Goal: Information Seeking & Learning: Learn about a topic

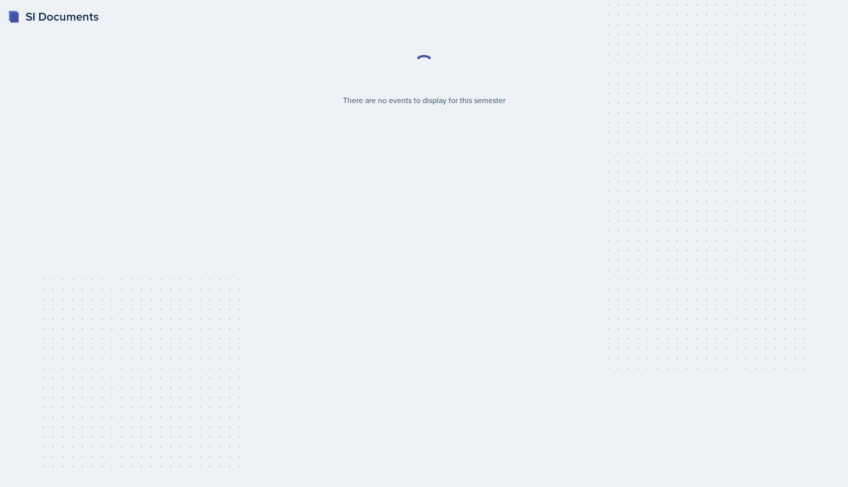
select select "2bed604d-1099-4043-b1bc-2365e8740244"
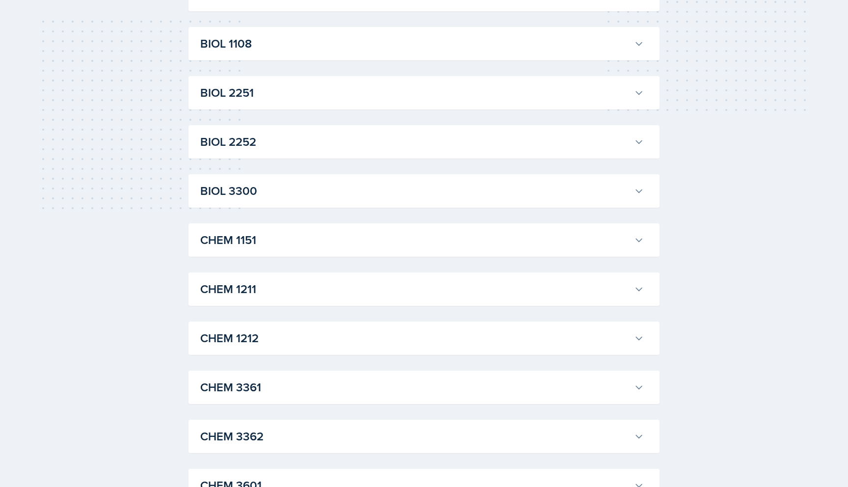
scroll to position [284, 0]
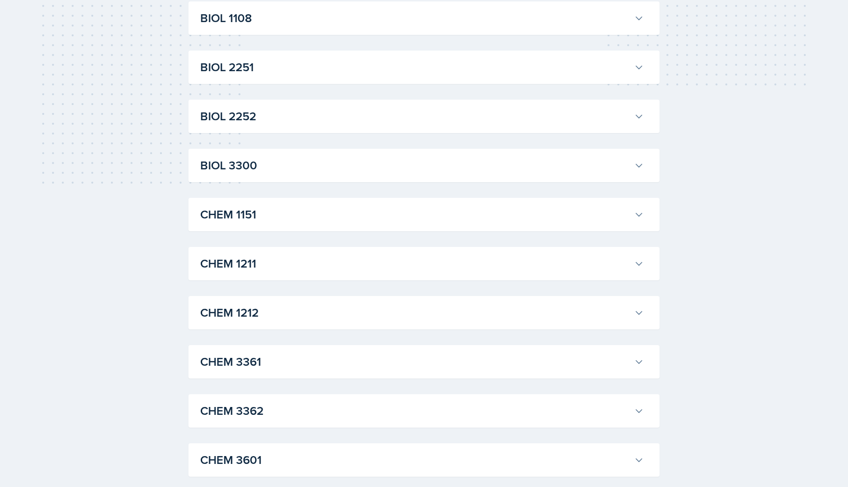
click at [310, 422] on div "CHEM 3362 [PERSON_NAME] Professor: [PERSON_NAME] Export to Google Calendar Recu…" at bounding box center [424, 410] width 471 height 33
click at [310, 421] on button "CHEM 3362" at bounding box center [422, 411] width 448 height 22
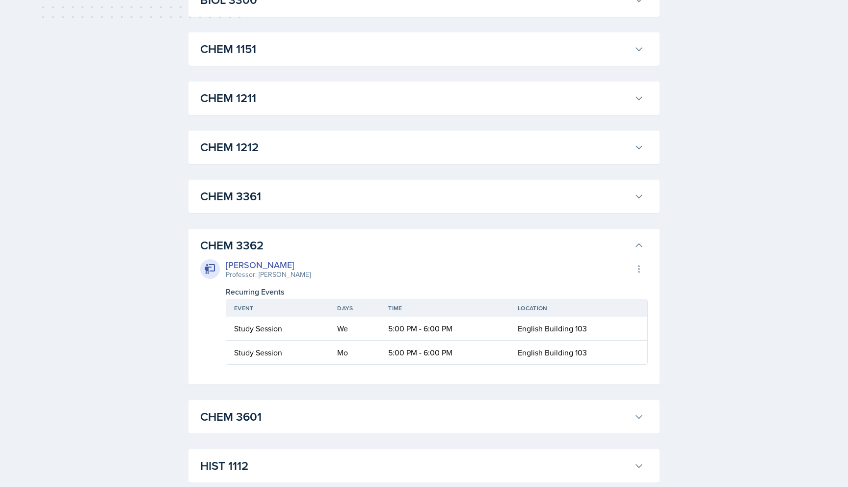
scroll to position [451, 0]
click at [642, 193] on icon at bounding box center [639, 195] width 10 height 10
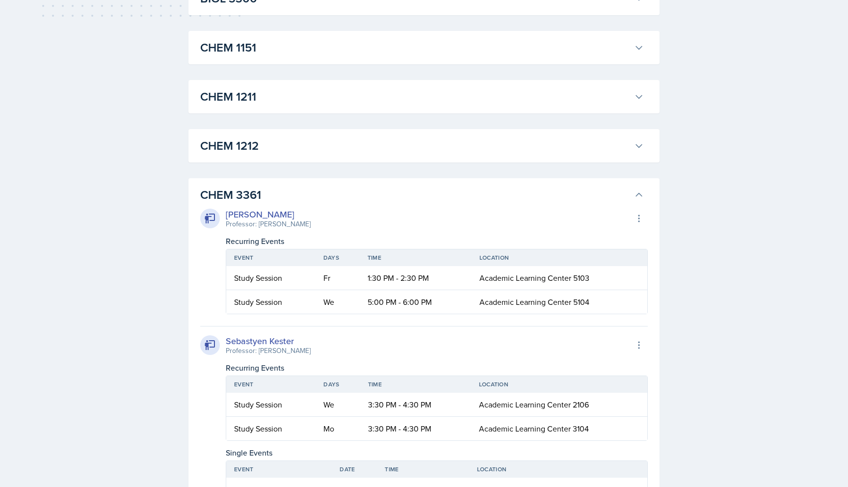
click at [642, 193] on icon at bounding box center [639, 195] width 10 height 10
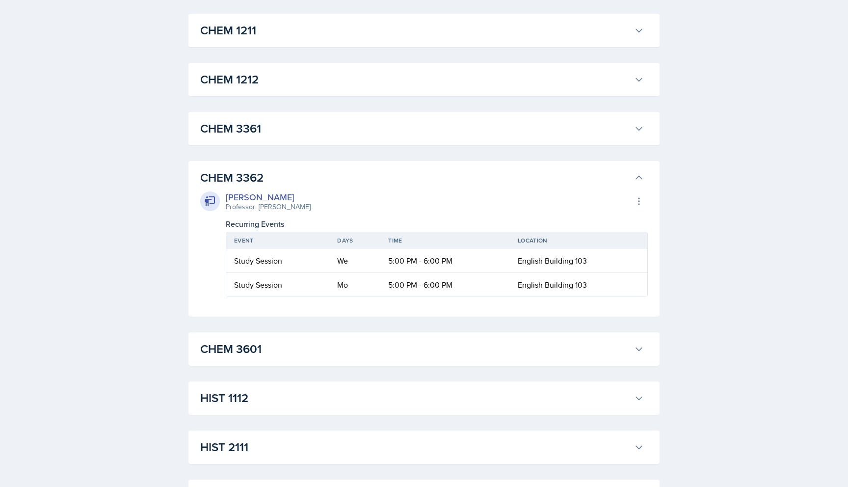
scroll to position [518, 0]
click at [642, 353] on button "CHEM 3601" at bounding box center [422, 348] width 448 height 22
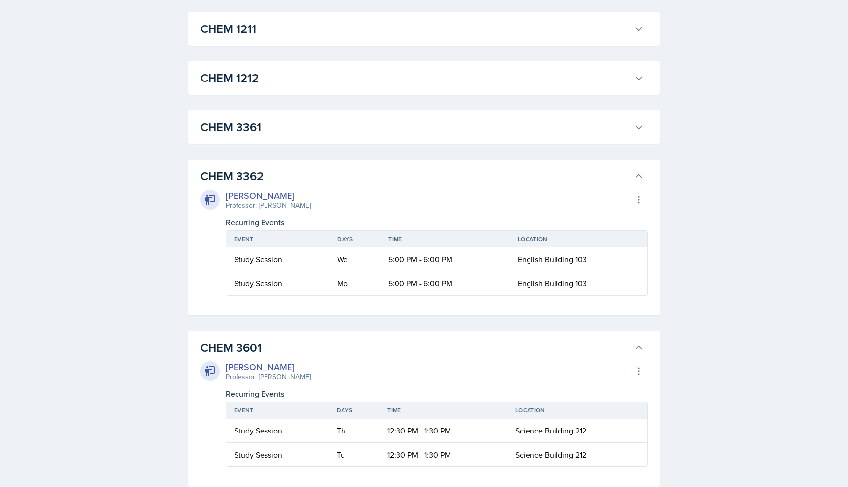
click at [642, 353] on button "CHEM 3601" at bounding box center [422, 348] width 448 height 22
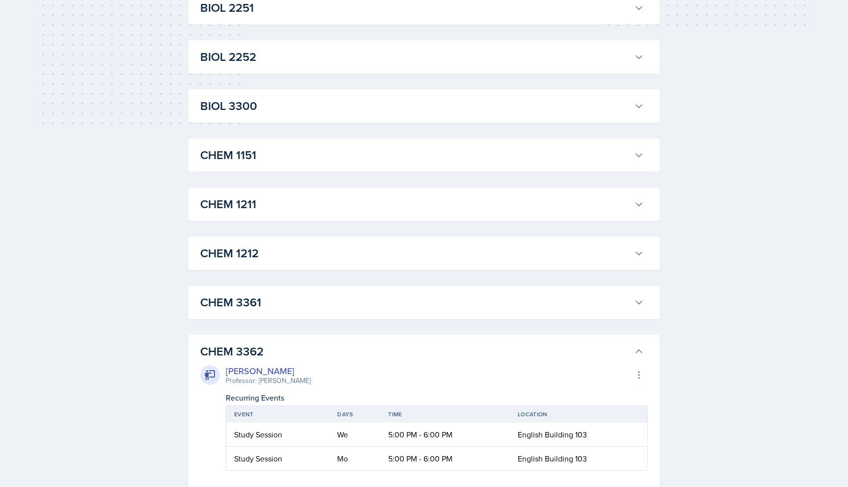
scroll to position [344, 0]
click at [636, 252] on icon at bounding box center [639, 252] width 10 height 10
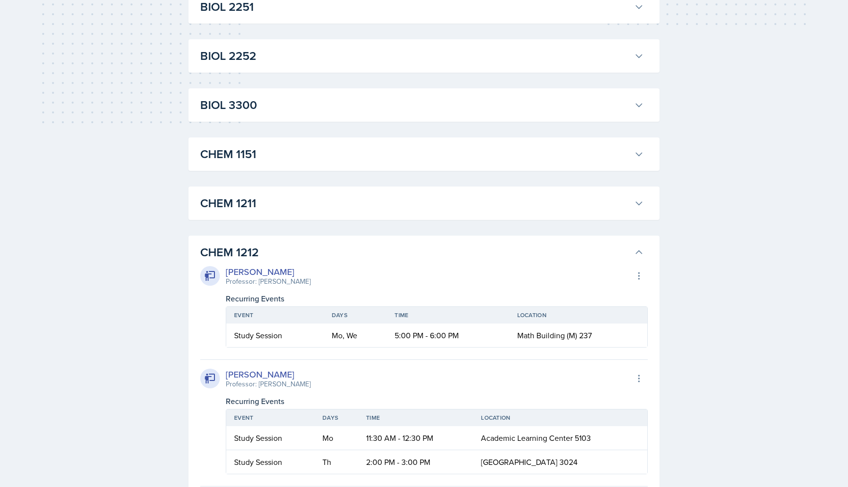
click at [636, 253] on icon at bounding box center [639, 252] width 6 height 3
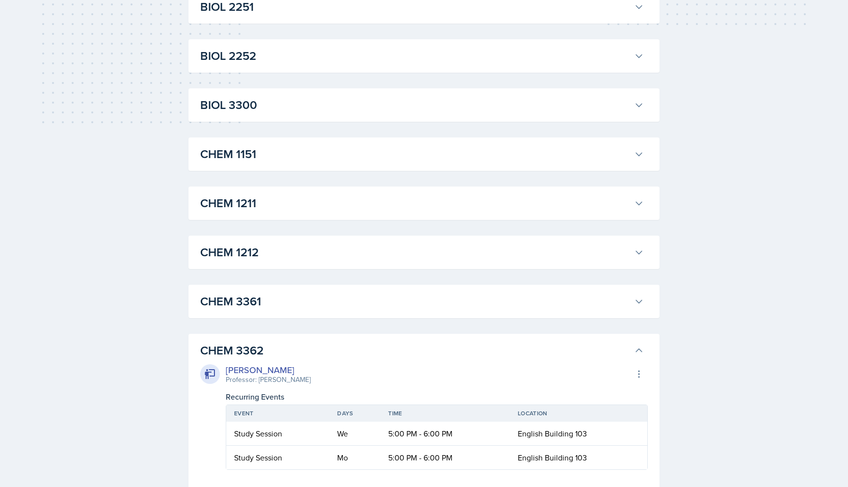
click at [647, 217] on div "CHEM 1211 [PERSON_NAME] Professor: [PERSON_NAME] Export to Google Calendar Recu…" at bounding box center [424, 203] width 471 height 33
click at [643, 204] on icon at bounding box center [639, 203] width 10 height 10
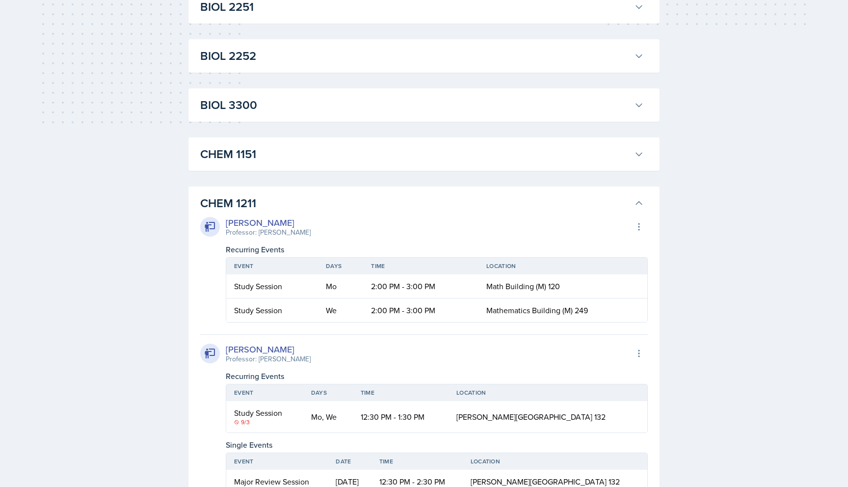
click at [643, 204] on icon at bounding box center [639, 203] width 10 height 10
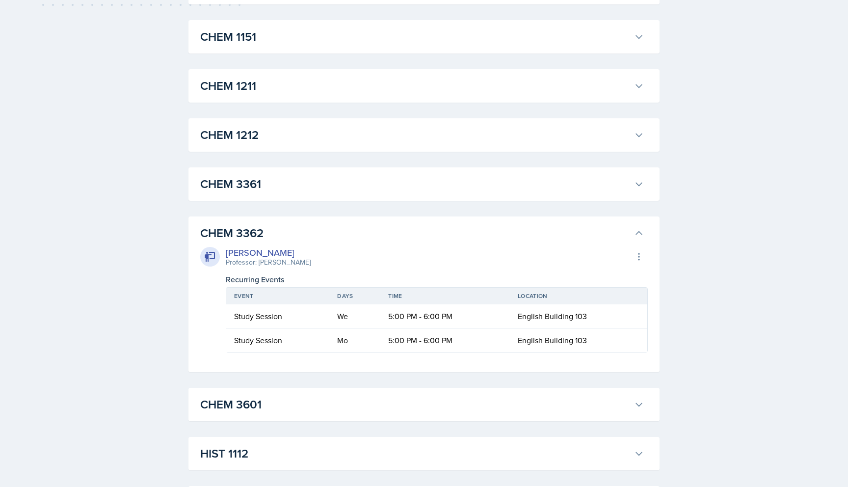
scroll to position [461, 0]
click at [643, 232] on icon at bounding box center [639, 234] width 10 height 10
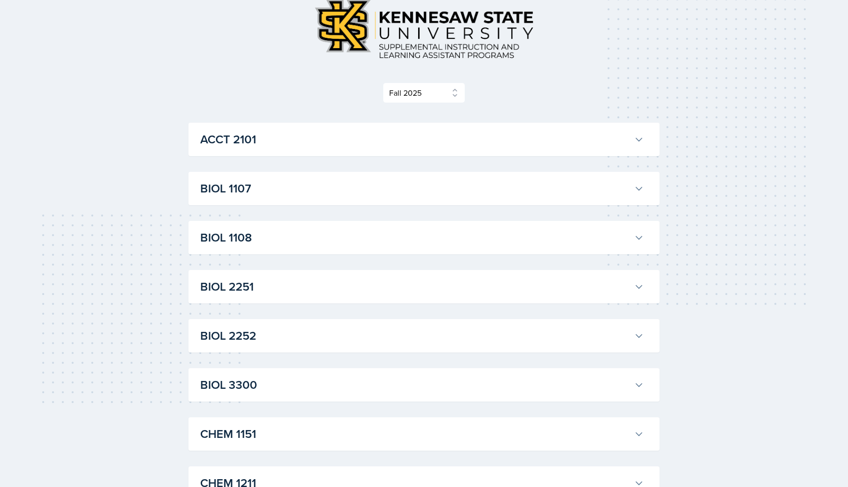
scroll to position [0, 0]
